Goal: Find specific page/section: Find specific page/section

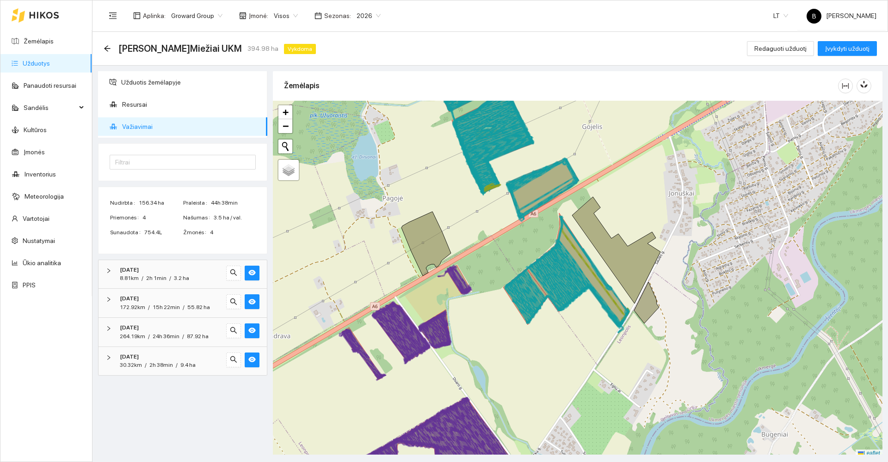
scroll to position [3, 0]
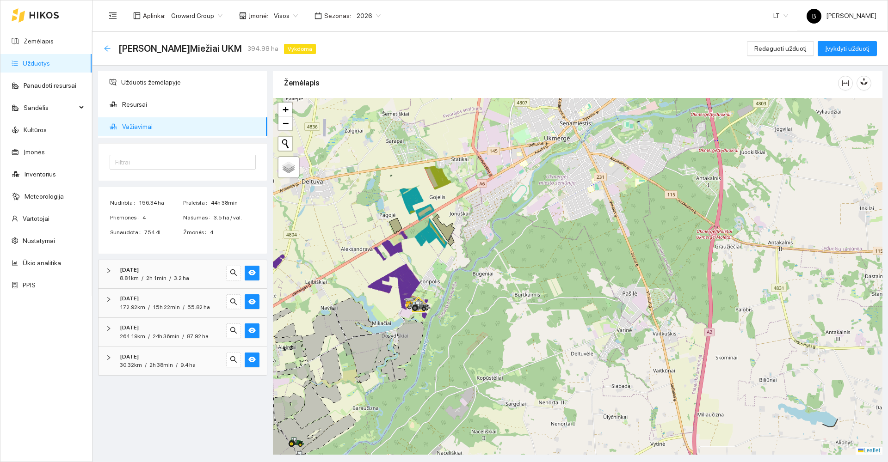
click at [105, 47] on icon "arrow-left" at bounding box center [107, 48] width 7 height 7
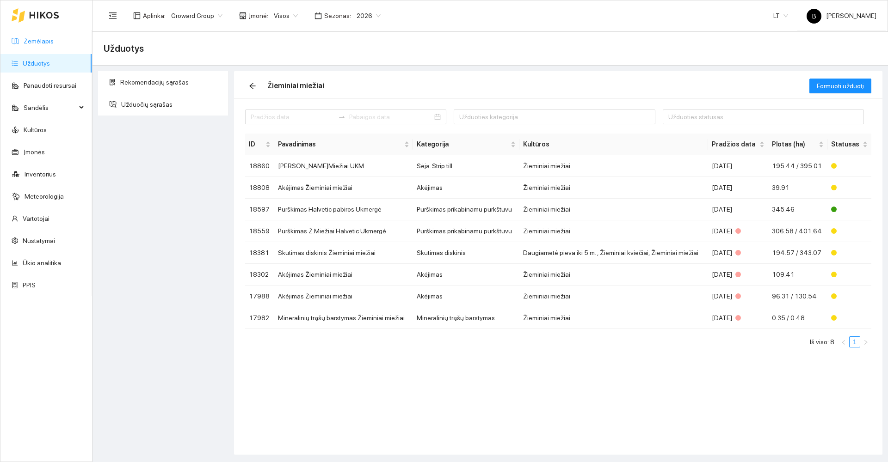
click at [41, 38] on link "Žemėlapis" at bounding box center [39, 40] width 30 height 7
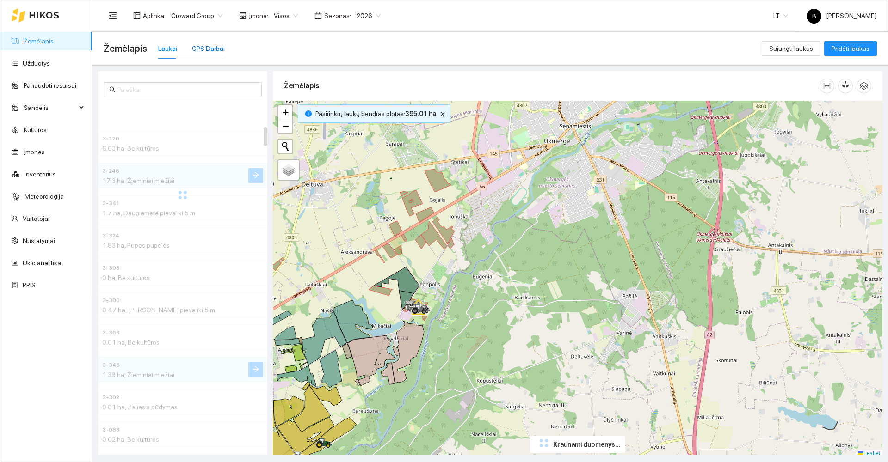
click at [205, 49] on div "GPS Darbai" at bounding box center [208, 48] width 33 height 10
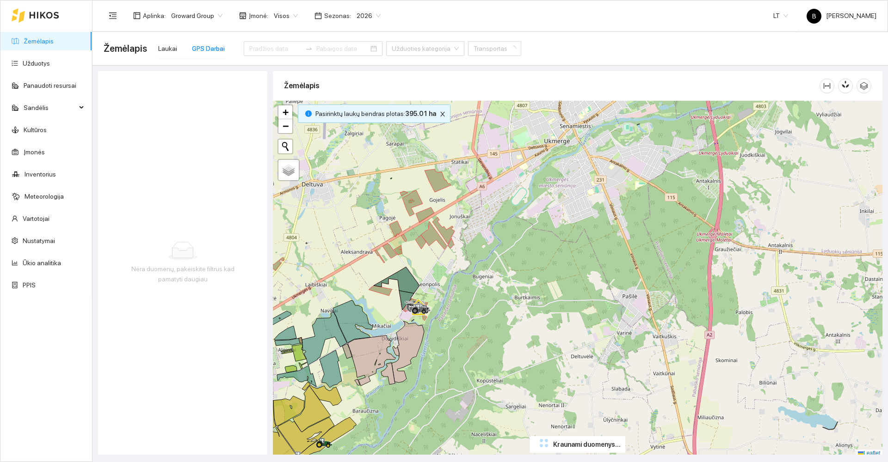
type input "[DATE]"
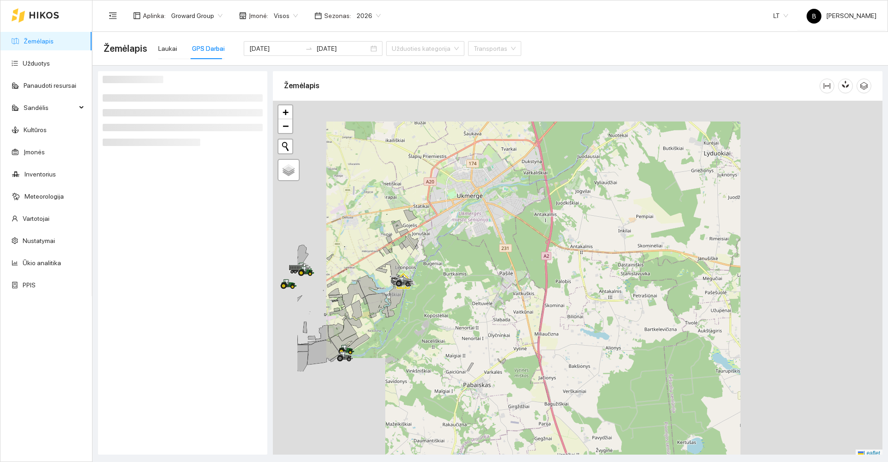
click at [430, 216] on div at bounding box center [578, 279] width 610 height 357
click at [284, 280] on icon at bounding box center [283, 280] width 0 height 0
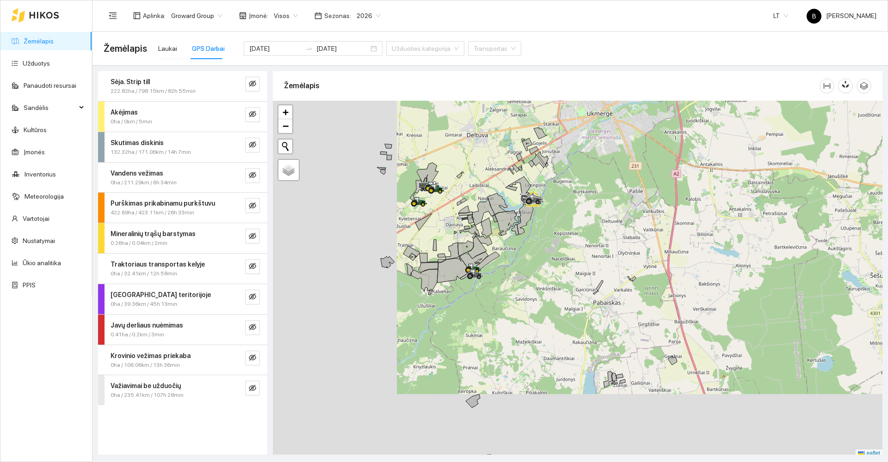
scroll to position [3, 0]
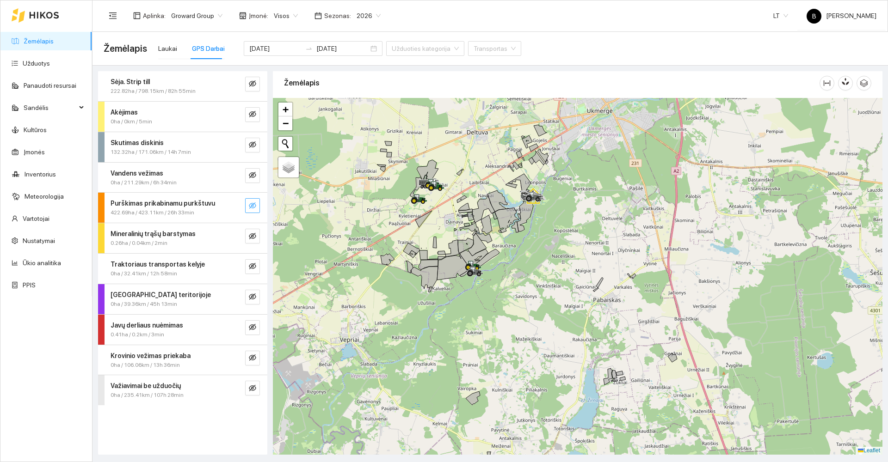
click at [255, 202] on icon "eye-invisible" at bounding box center [252, 205] width 7 height 7
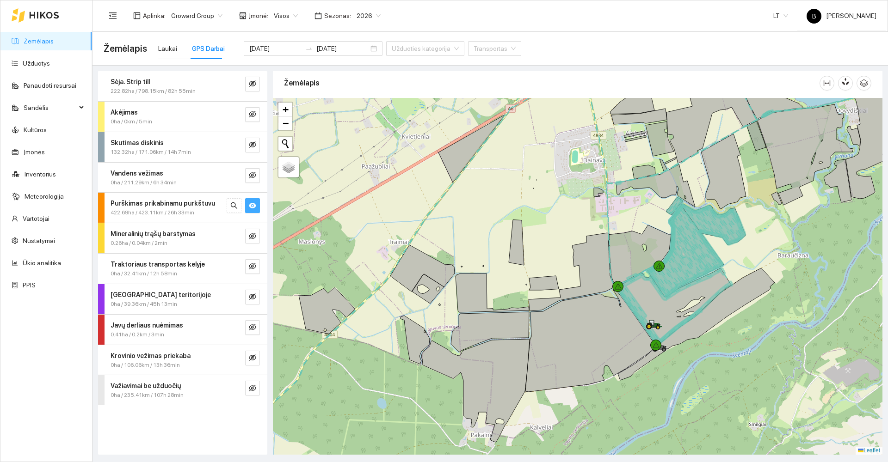
drag, startPoint x: 515, startPoint y: 274, endPoint x: 493, endPoint y: 237, distance: 43.1
click at [496, 239] on div at bounding box center [578, 276] width 610 height 357
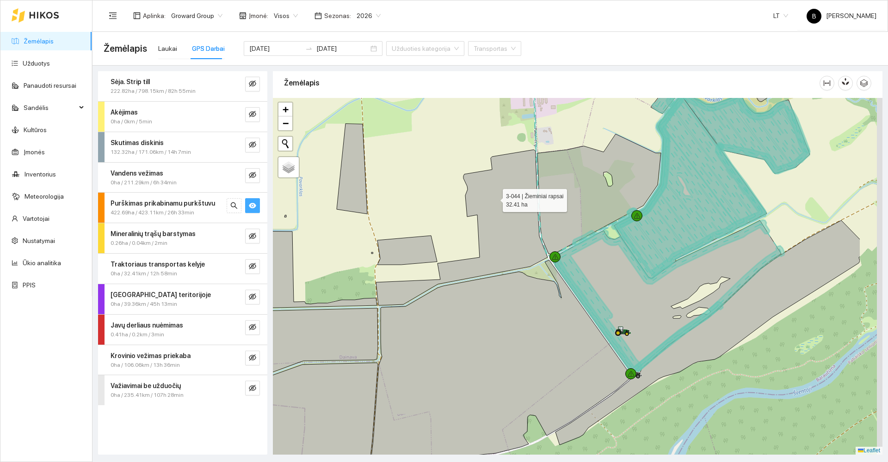
drag, startPoint x: 581, startPoint y: 236, endPoint x: 482, endPoint y: 182, distance: 112.2
click at [485, 185] on icon at bounding box center [462, 228] width 172 height 156
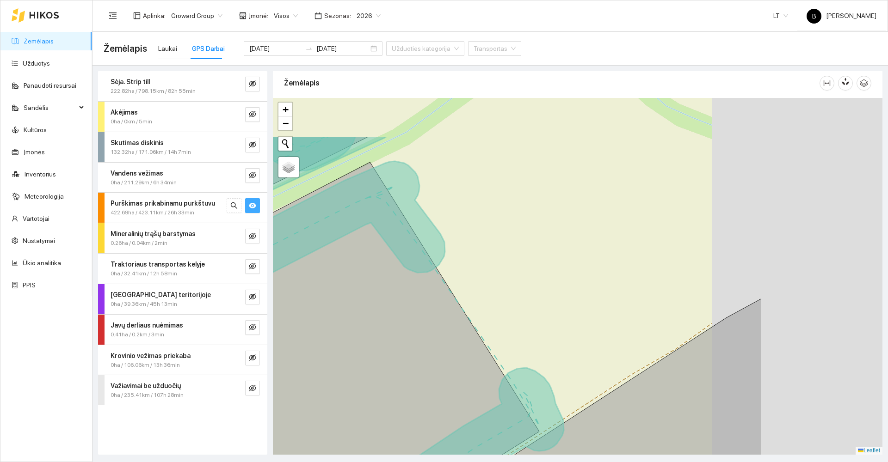
drag, startPoint x: 734, startPoint y: 192, endPoint x: 552, endPoint y: 265, distance: 196.4
click at [552, 265] on div at bounding box center [578, 276] width 610 height 357
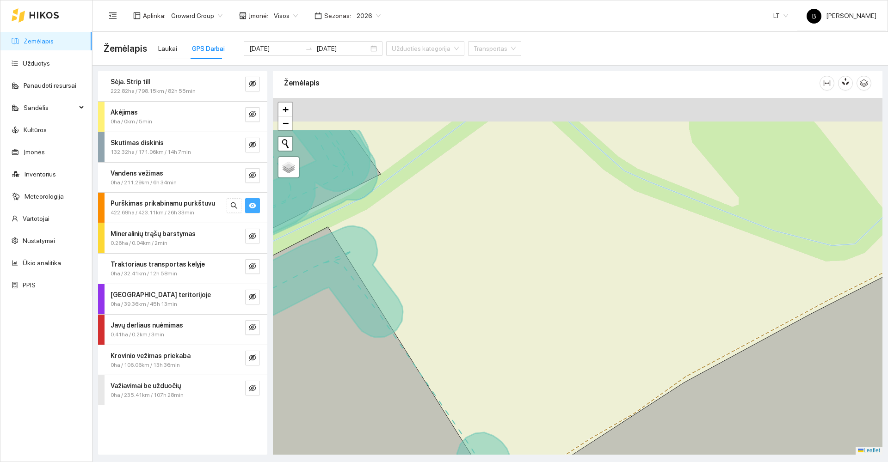
drag, startPoint x: 573, startPoint y: 190, endPoint x: 548, endPoint y: 215, distance: 35.3
click at [548, 215] on div at bounding box center [578, 276] width 610 height 357
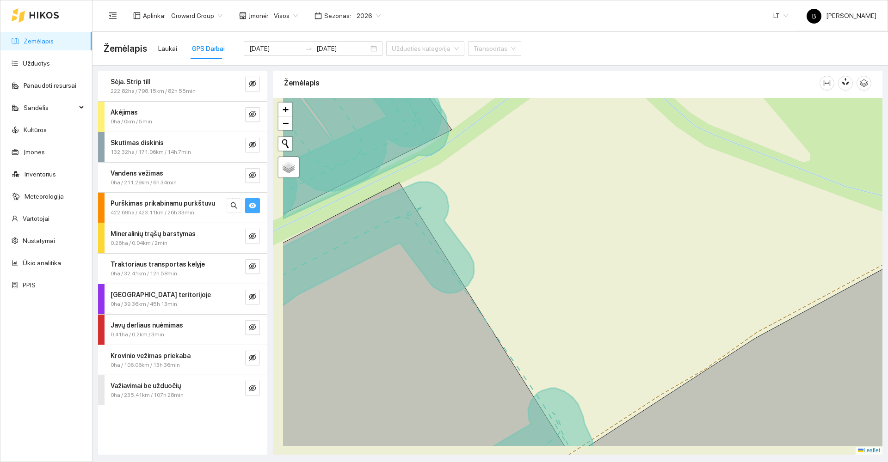
drag, startPoint x: 539, startPoint y: 282, endPoint x: 612, endPoint y: 235, distance: 86.5
click at [612, 235] on div at bounding box center [578, 276] width 610 height 357
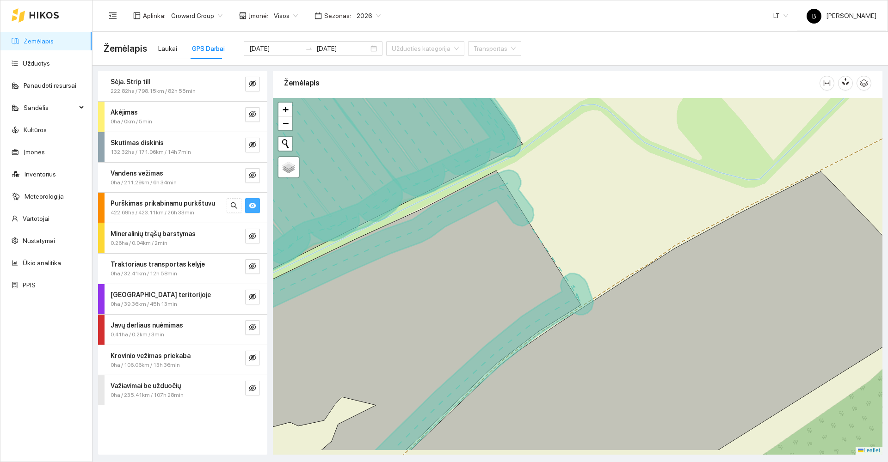
drag, startPoint x: 591, startPoint y: 216, endPoint x: 586, endPoint y: 190, distance: 25.8
click at [586, 190] on div at bounding box center [578, 276] width 610 height 357
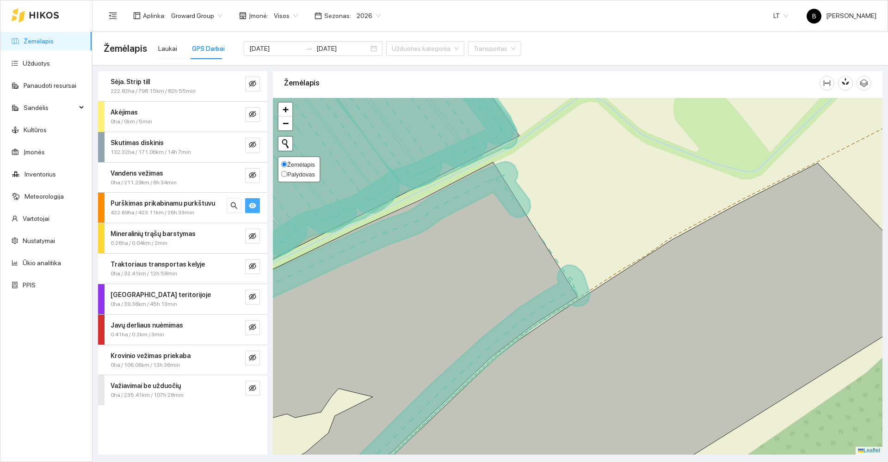
click at [290, 172] on span "Palydovas" at bounding box center [301, 174] width 28 height 7
click at [287, 172] on input "Palydovas" at bounding box center [284, 174] width 6 height 6
radio input "true"
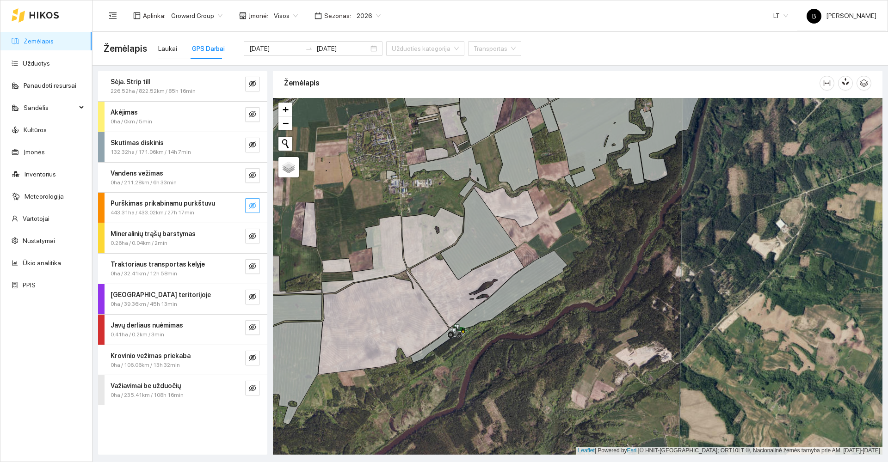
click at [254, 206] on icon "eye-invisible" at bounding box center [252, 205] width 7 height 7
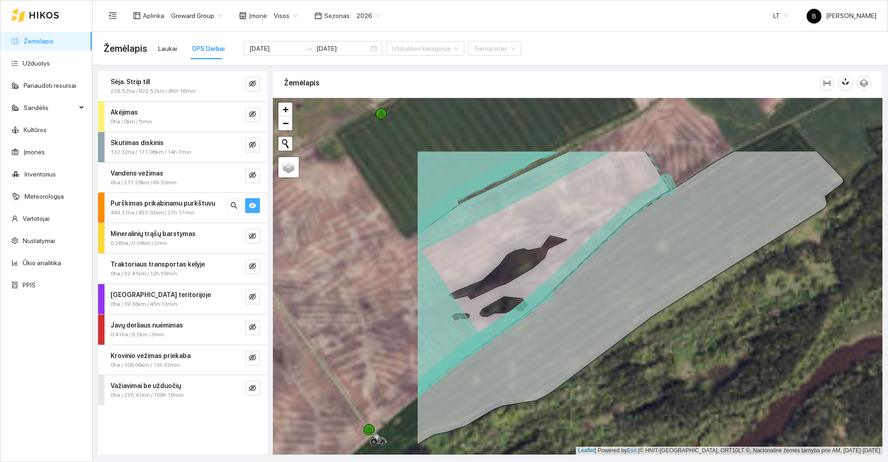
drag, startPoint x: 458, startPoint y: 311, endPoint x: 653, endPoint y: 408, distance: 217.8
click at [659, 405] on div at bounding box center [578, 276] width 610 height 357
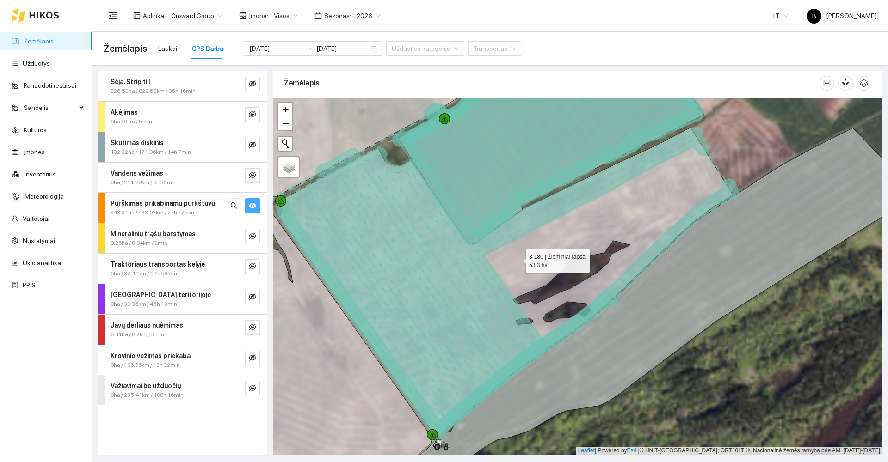
drag, startPoint x: 463, startPoint y: 259, endPoint x: 517, endPoint y: 259, distance: 53.2
click at [517, 259] on icon at bounding box center [505, 282] width 455 height 308
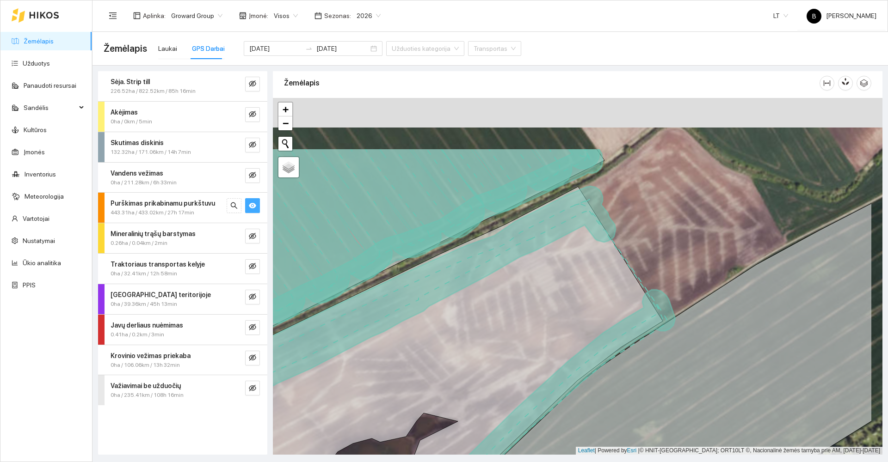
drag, startPoint x: 739, startPoint y: 150, endPoint x: 560, endPoint y: 357, distance: 274.0
click at [561, 366] on div at bounding box center [578, 276] width 610 height 357
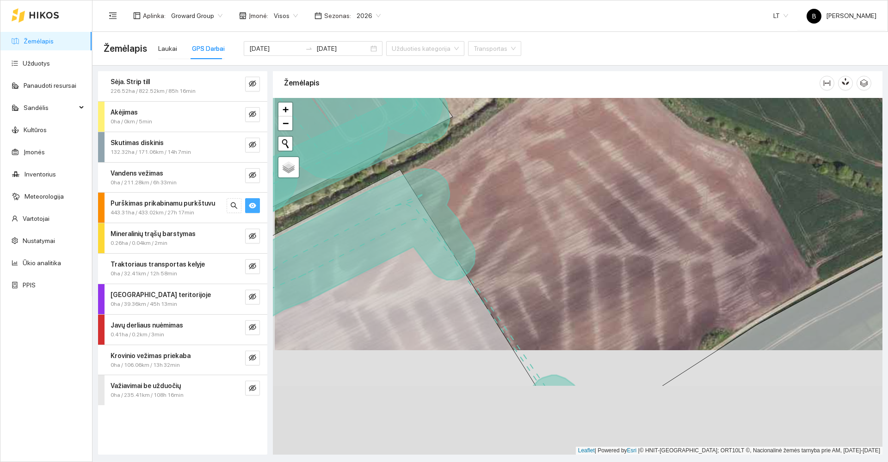
drag, startPoint x: 533, startPoint y: 290, endPoint x: 532, endPoint y: 174, distance: 116.1
click at [533, 176] on div at bounding box center [578, 276] width 610 height 357
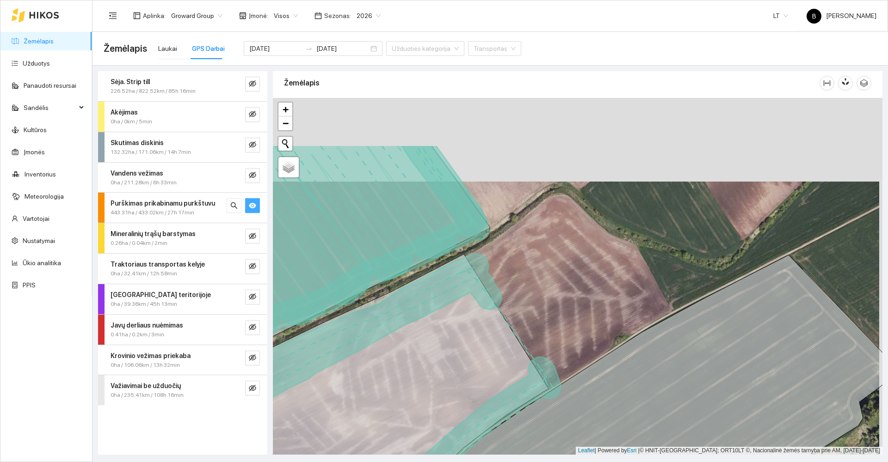
drag, startPoint x: 536, startPoint y: 248, endPoint x: 530, endPoint y: 289, distance: 41.1
click at [531, 286] on div at bounding box center [578, 276] width 610 height 357
